Goal: Navigation & Orientation: Understand site structure

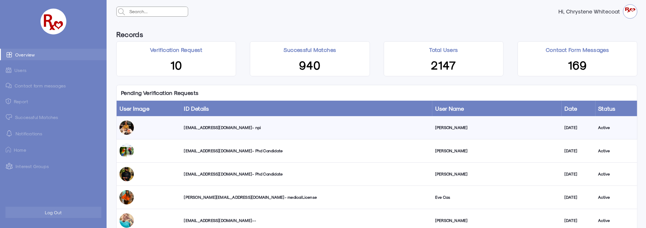
click at [34, 119] on link "Successful Matches" at bounding box center [53, 116] width 107 height 11
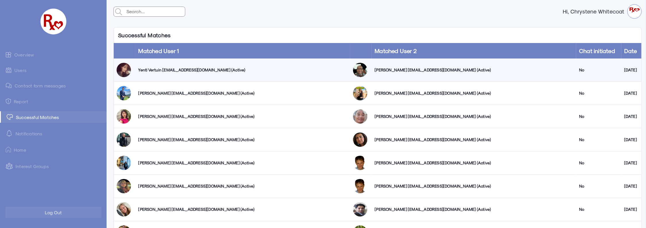
click at [20, 68] on link "Users" at bounding box center [53, 70] width 107 height 11
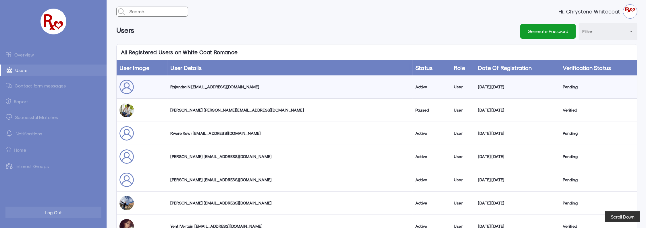
click at [22, 53] on link "Overview" at bounding box center [53, 54] width 107 height 11
